Goal: Task Accomplishment & Management: Complete application form

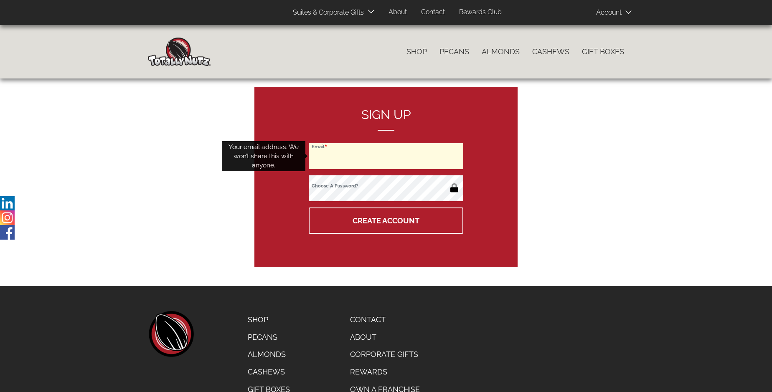
click at [386, 156] on input "Email" at bounding box center [386, 156] width 155 height 26
type input "ryanlntn@gmail.com"
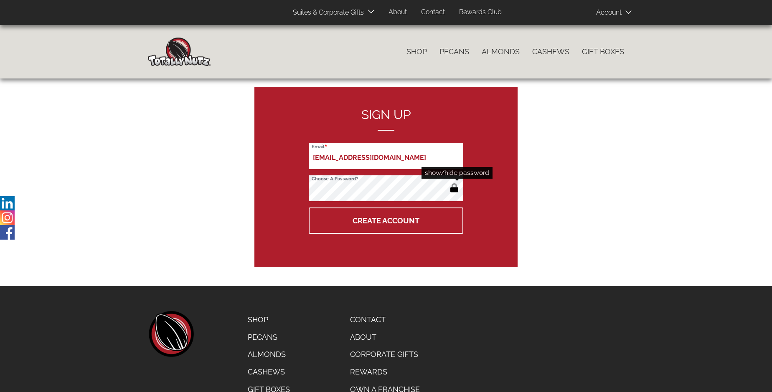
click at [454, 189] on button "button" at bounding box center [454, 188] width 14 height 13
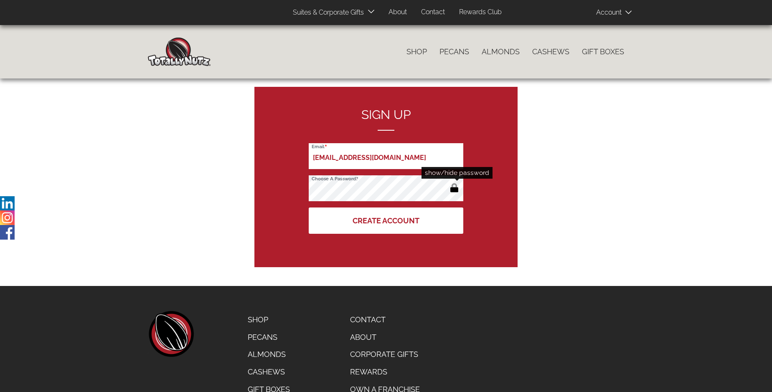
click at [386, 221] on button "Create Account" at bounding box center [386, 221] width 155 height 26
